Goal: Information Seeking & Learning: Learn about a topic

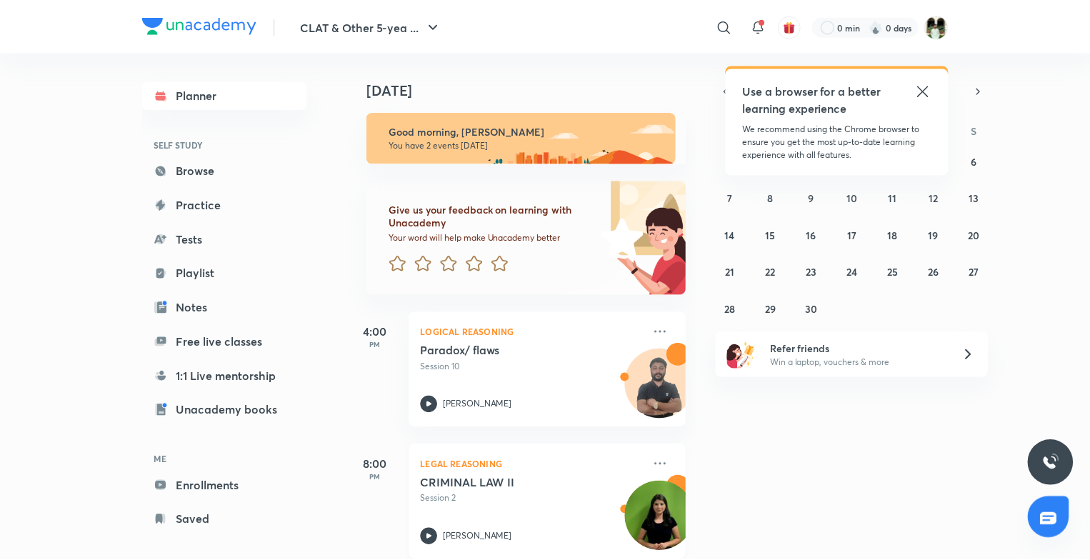
scroll to position [22, 0]
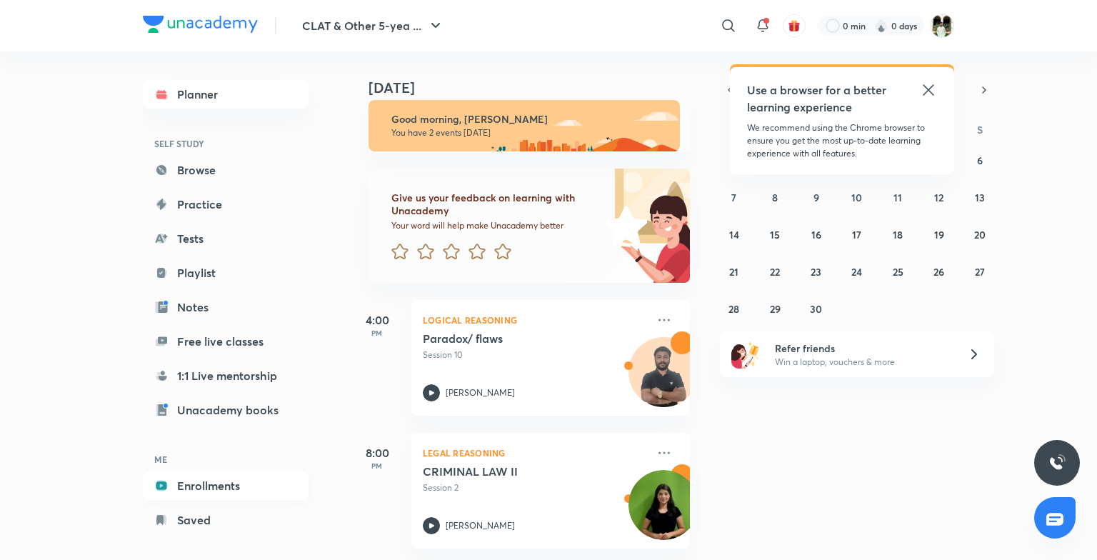
click at [216, 478] on link "Enrollments" at bounding box center [226, 485] width 166 height 29
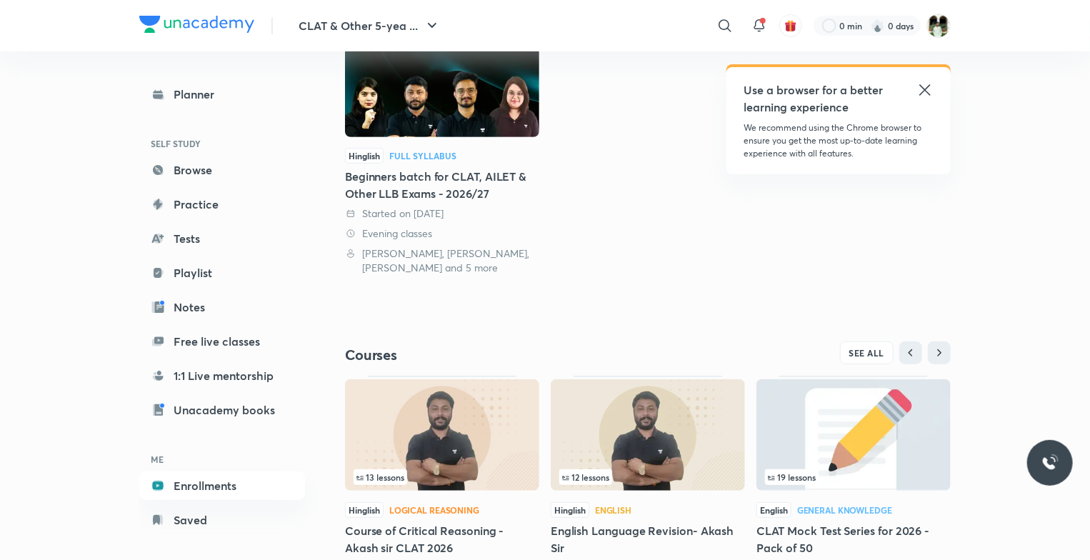
scroll to position [277, 0]
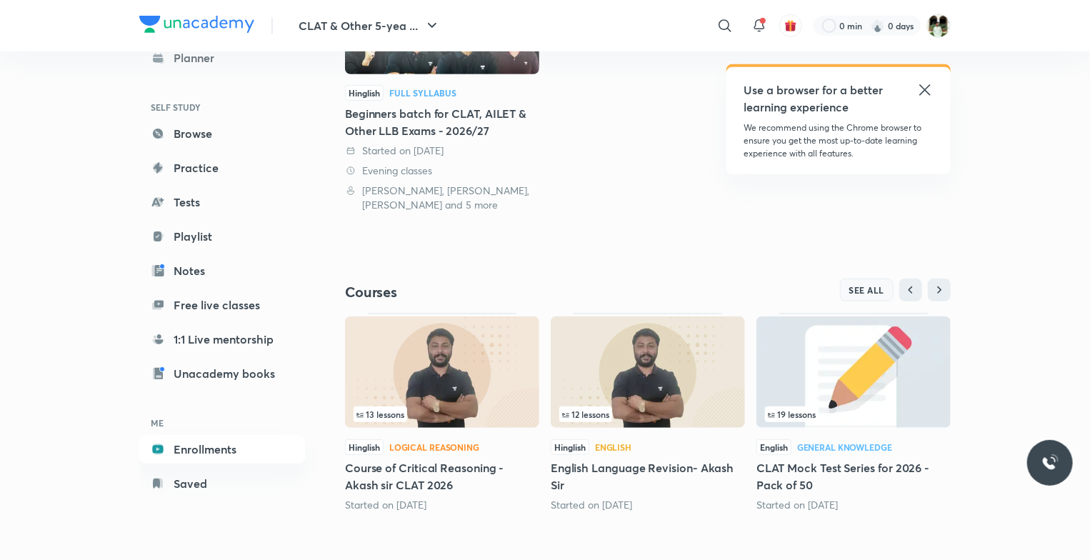
click at [873, 281] on button "SEE ALL" at bounding box center [867, 289] width 54 height 23
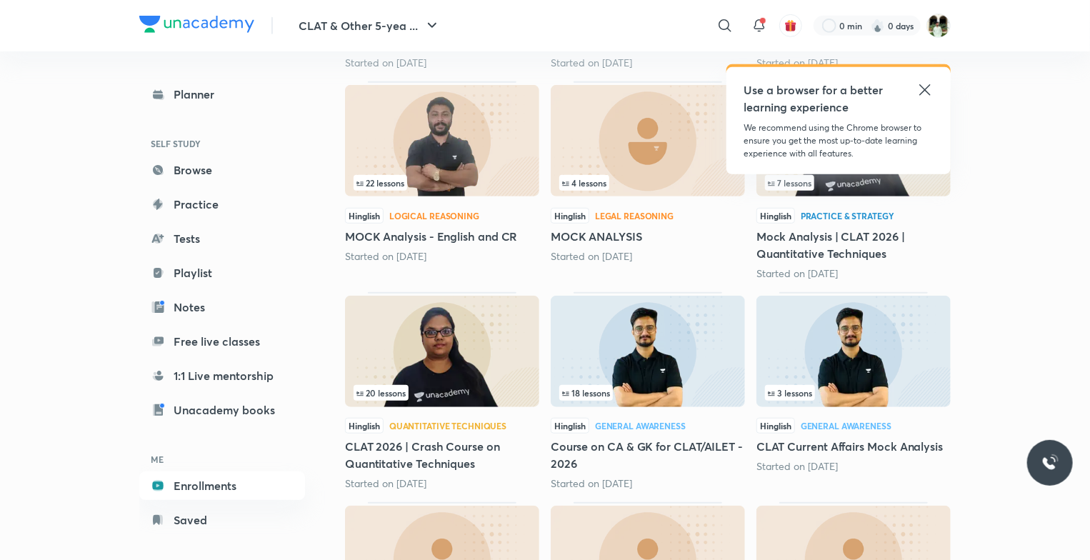
scroll to position [568, 0]
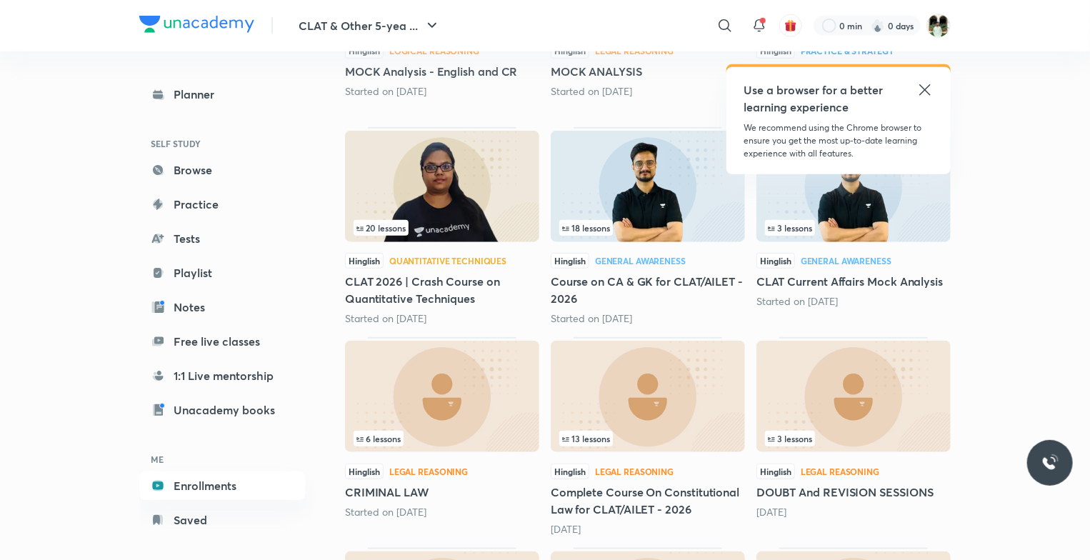
click at [663, 432] on div "13 lessons" at bounding box center [647, 439] width 177 height 16
click at [658, 426] on img at bounding box center [648, 396] width 194 height 111
click at [595, 434] on span "13 lessons" at bounding box center [586, 438] width 48 height 9
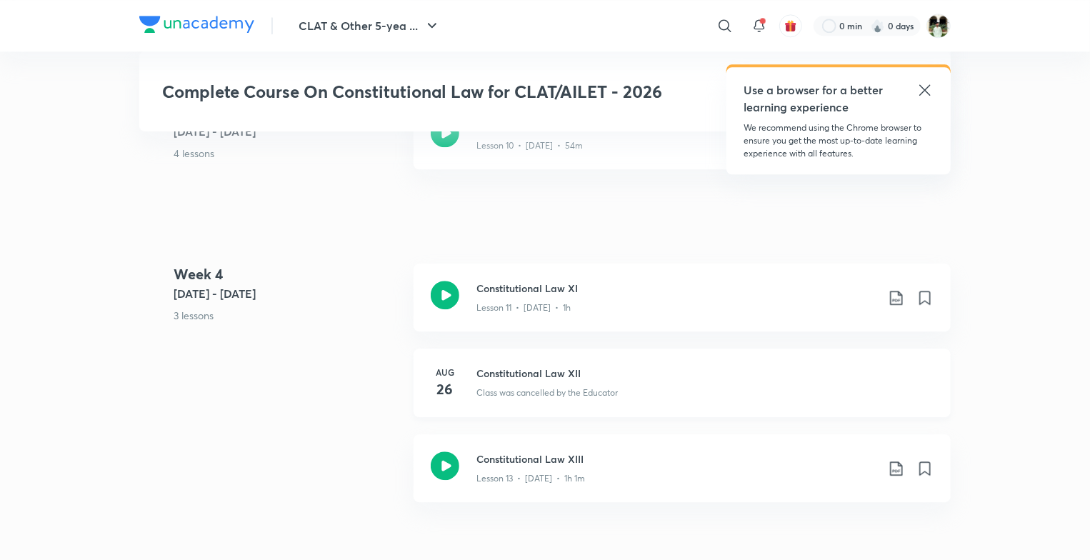
scroll to position [1790, 0]
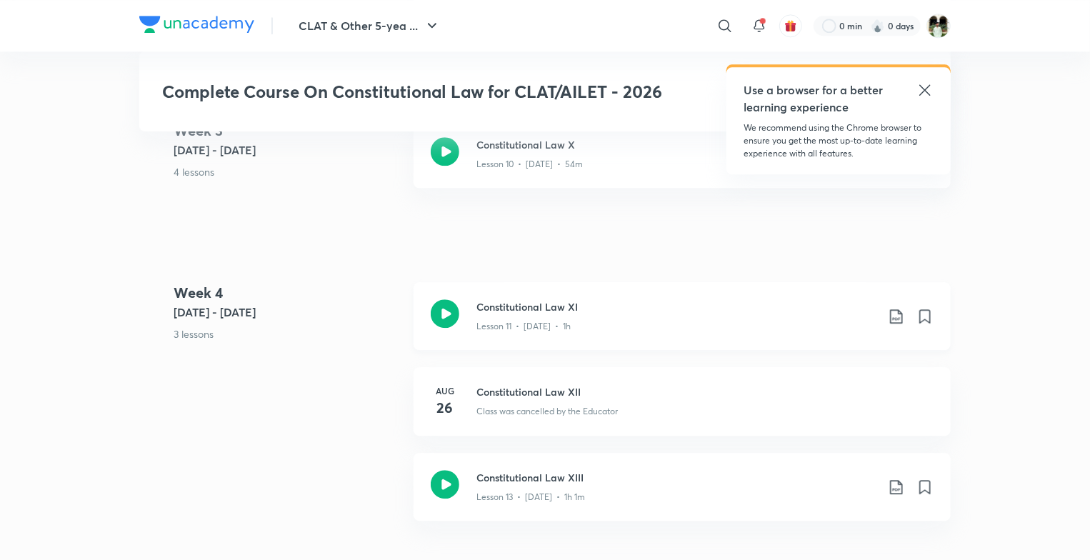
click at [608, 328] on div "Lesson 11 • [DATE] • 1h" at bounding box center [676, 323] width 400 height 19
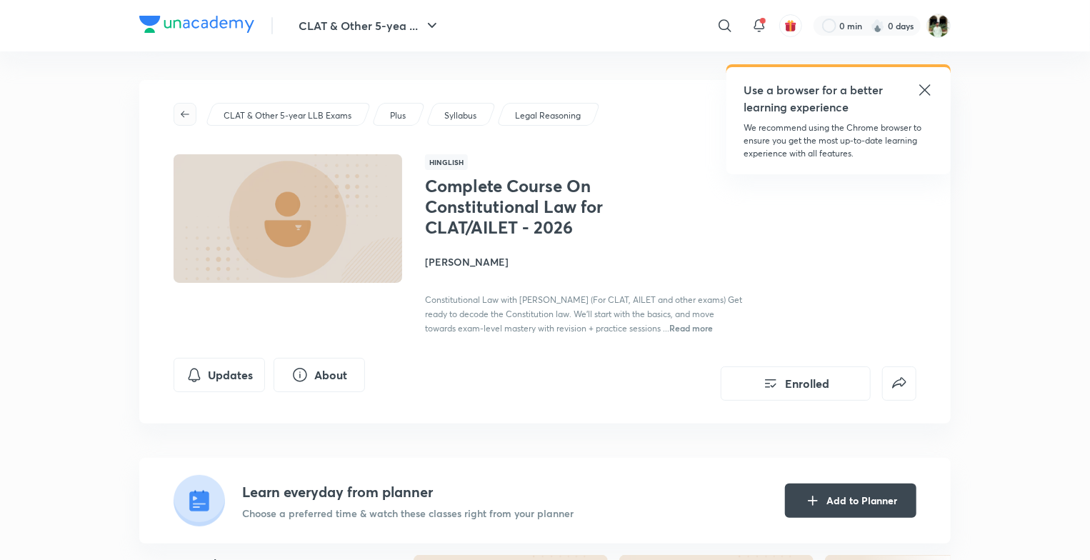
click at [188, 115] on icon "button" at bounding box center [184, 114] width 11 height 11
click at [177, 24] on img at bounding box center [196, 24] width 115 height 17
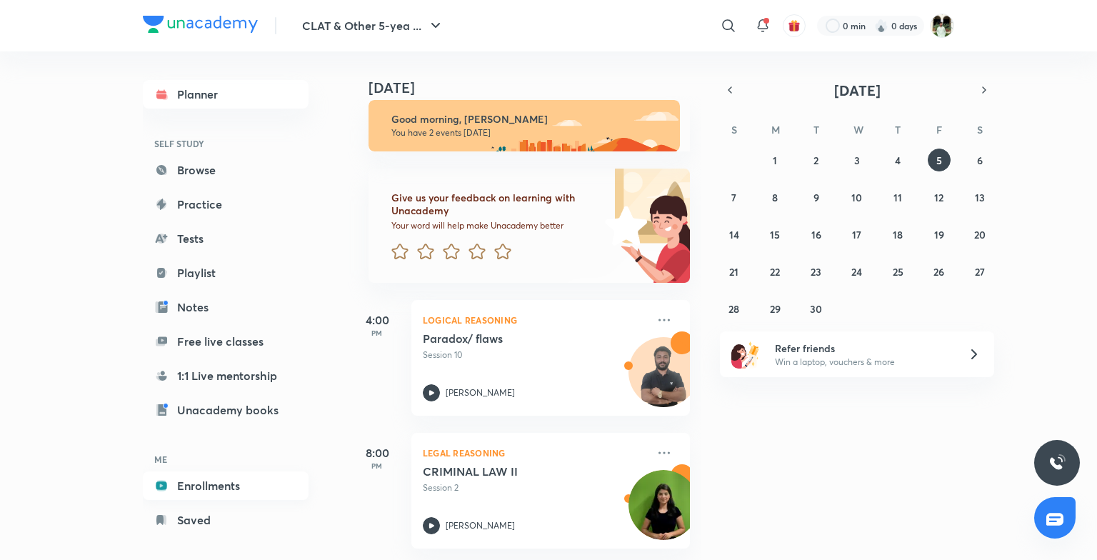
click at [219, 482] on link "Enrollments" at bounding box center [226, 485] width 166 height 29
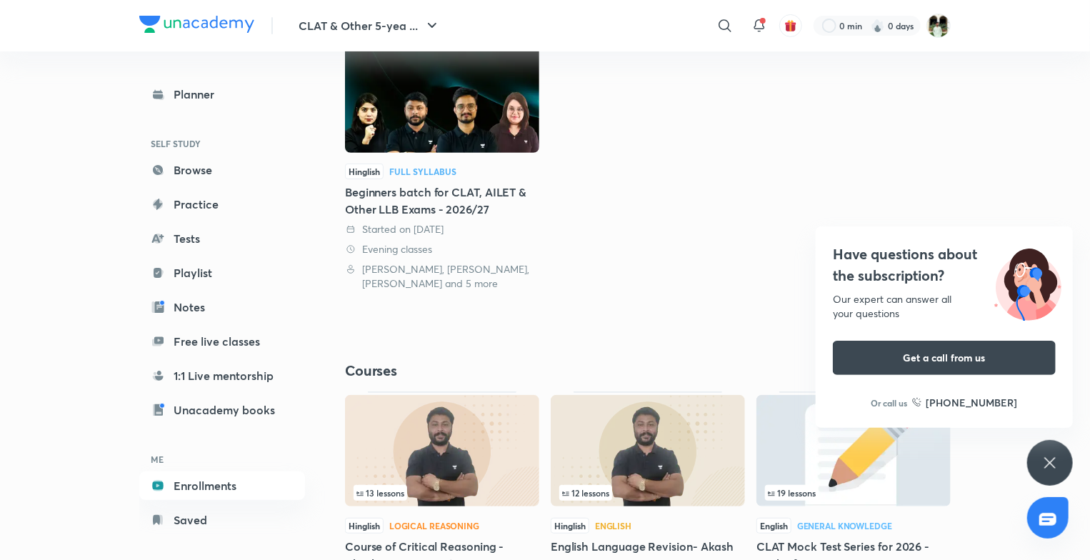
scroll to position [277, 0]
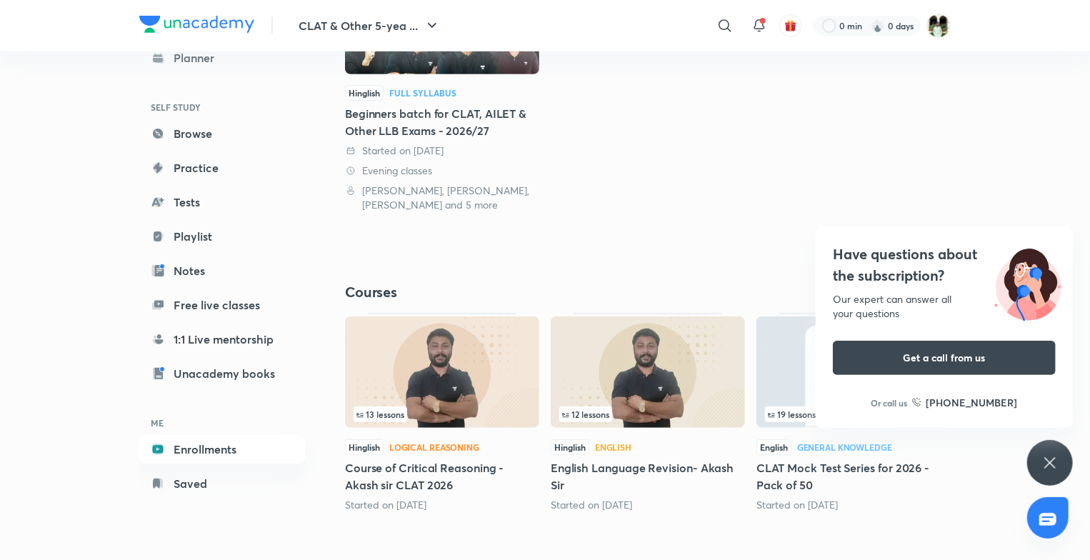
click at [1054, 446] on div "Have questions about the subscription? Our expert can answer all your questions…" at bounding box center [1050, 463] width 46 height 46
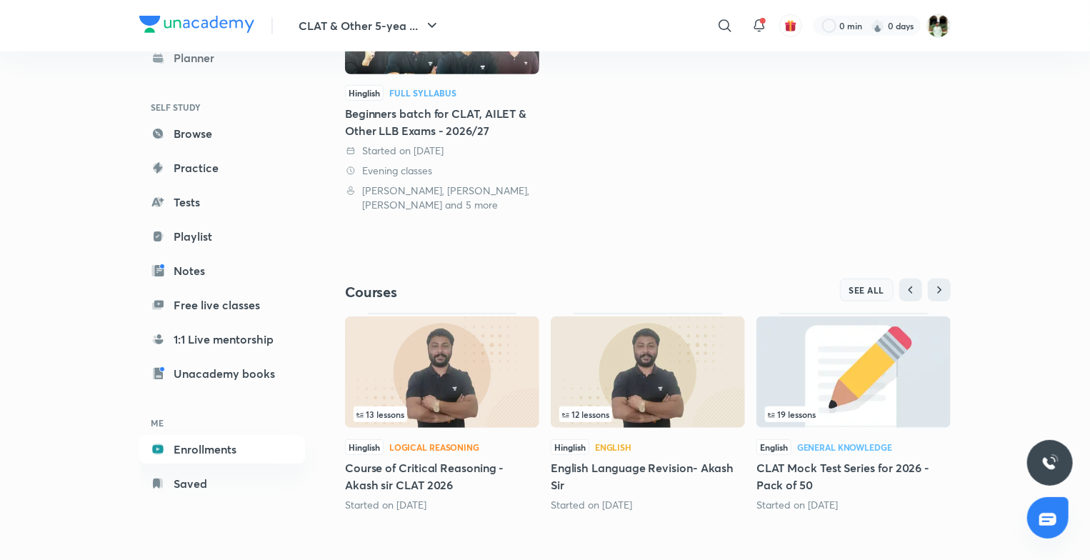
click at [873, 285] on span "SEE ALL" at bounding box center [867, 290] width 36 height 10
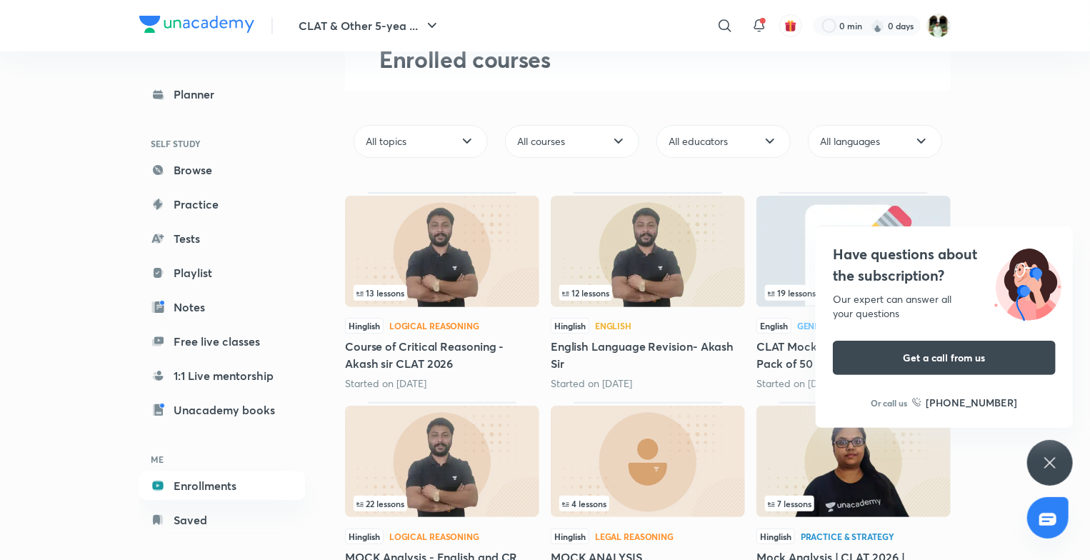
scroll to position [86, 0]
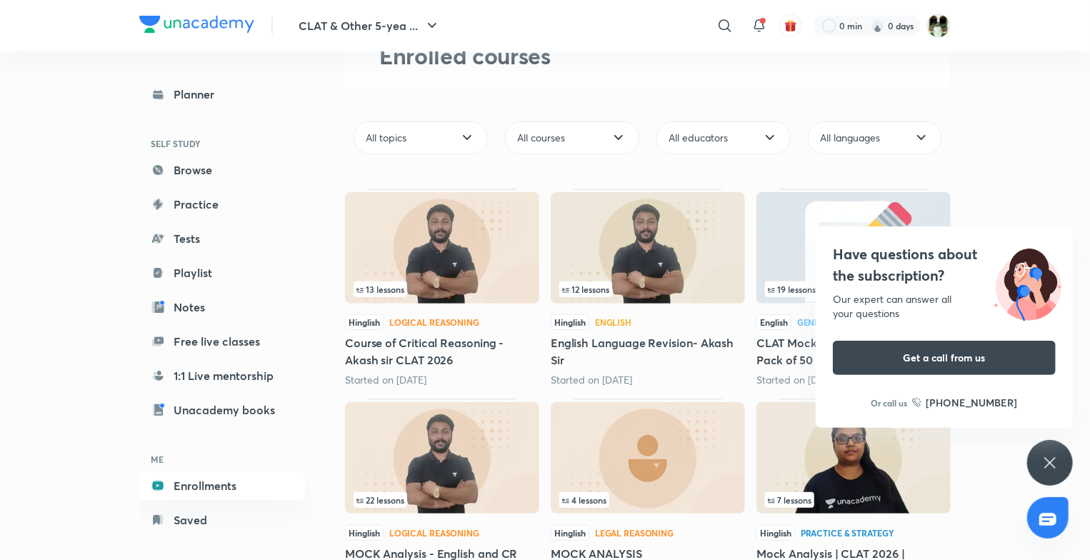
click at [1043, 454] on icon at bounding box center [1049, 462] width 17 height 17
